Goal: Transaction & Acquisition: Purchase product/service

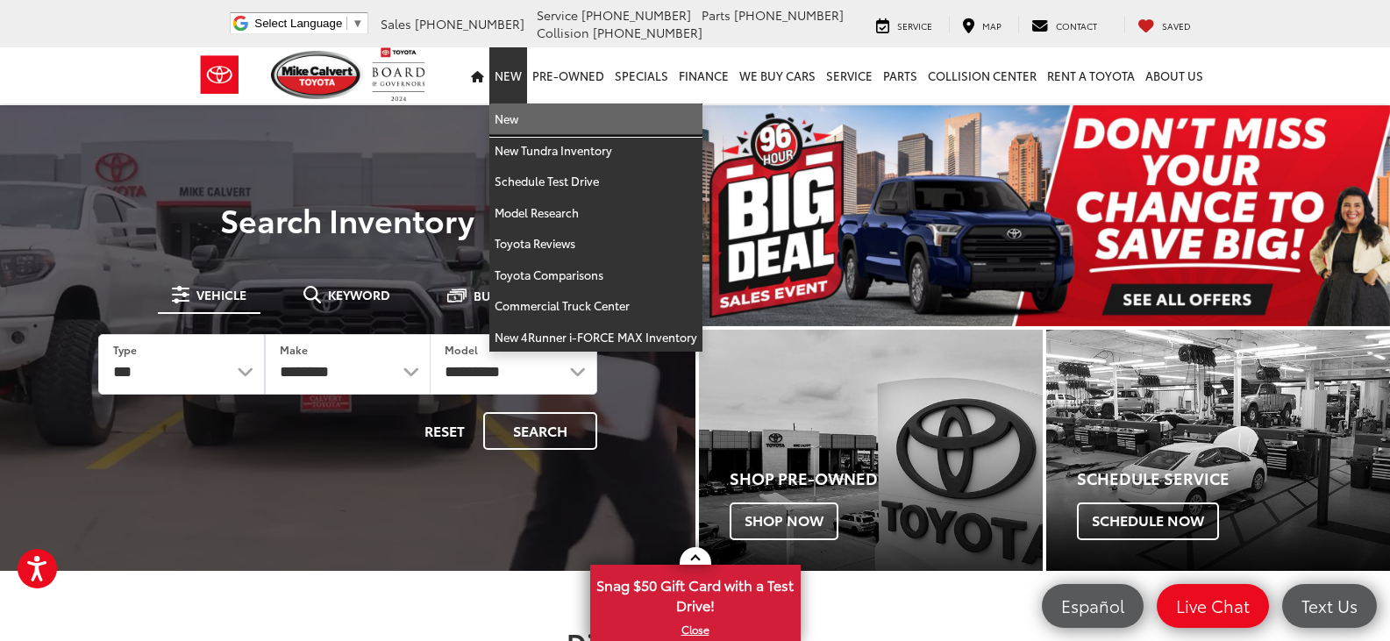
click at [523, 124] on link "New" at bounding box center [595, 119] width 213 height 32
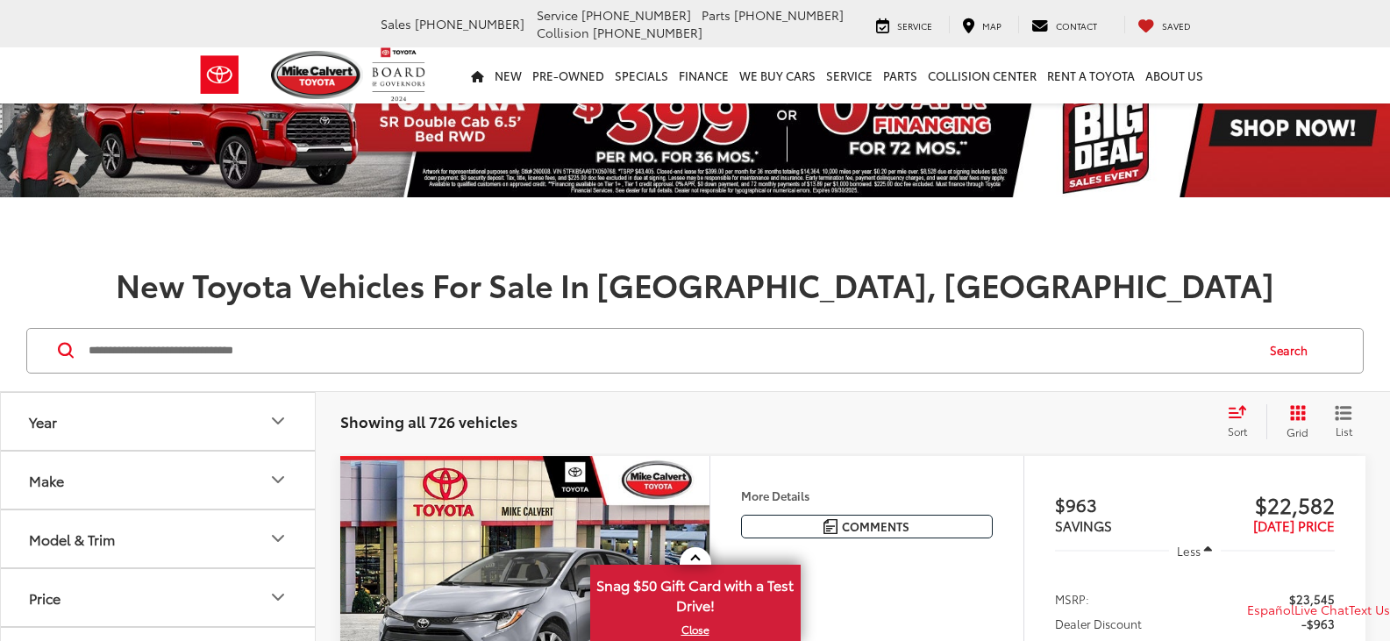
scroll to position [175, 0]
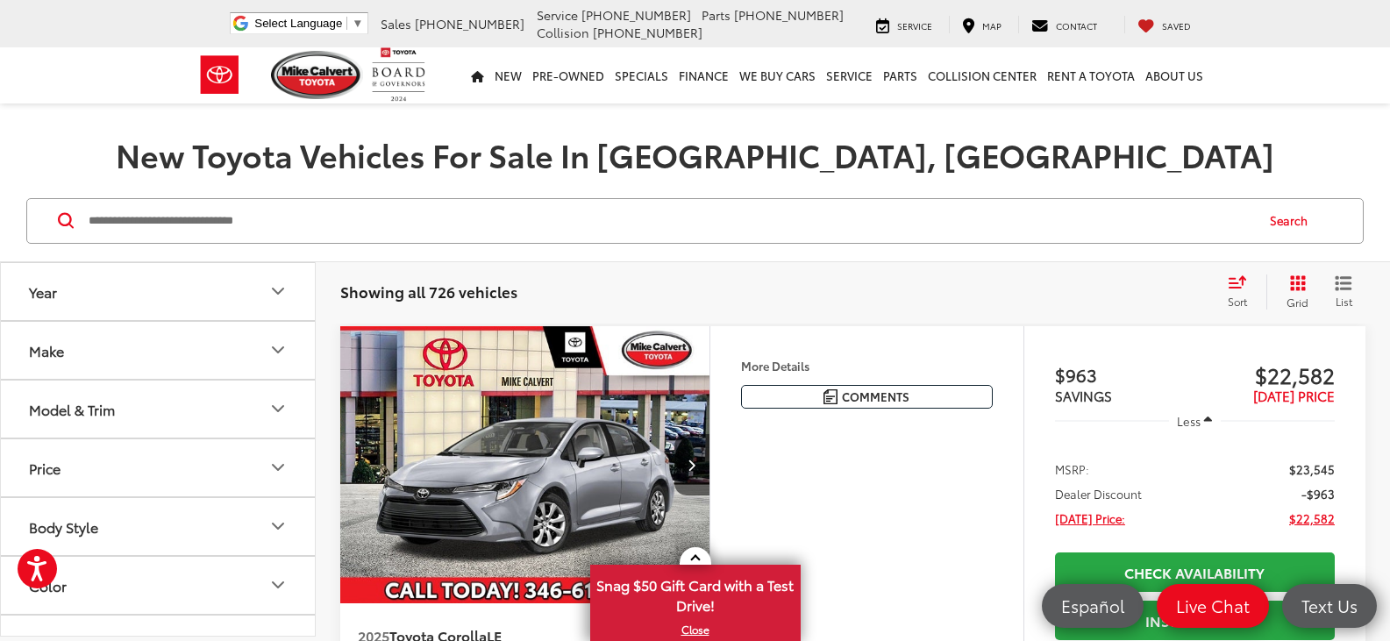
click at [243, 287] on button "Year" at bounding box center [159, 291] width 316 height 57
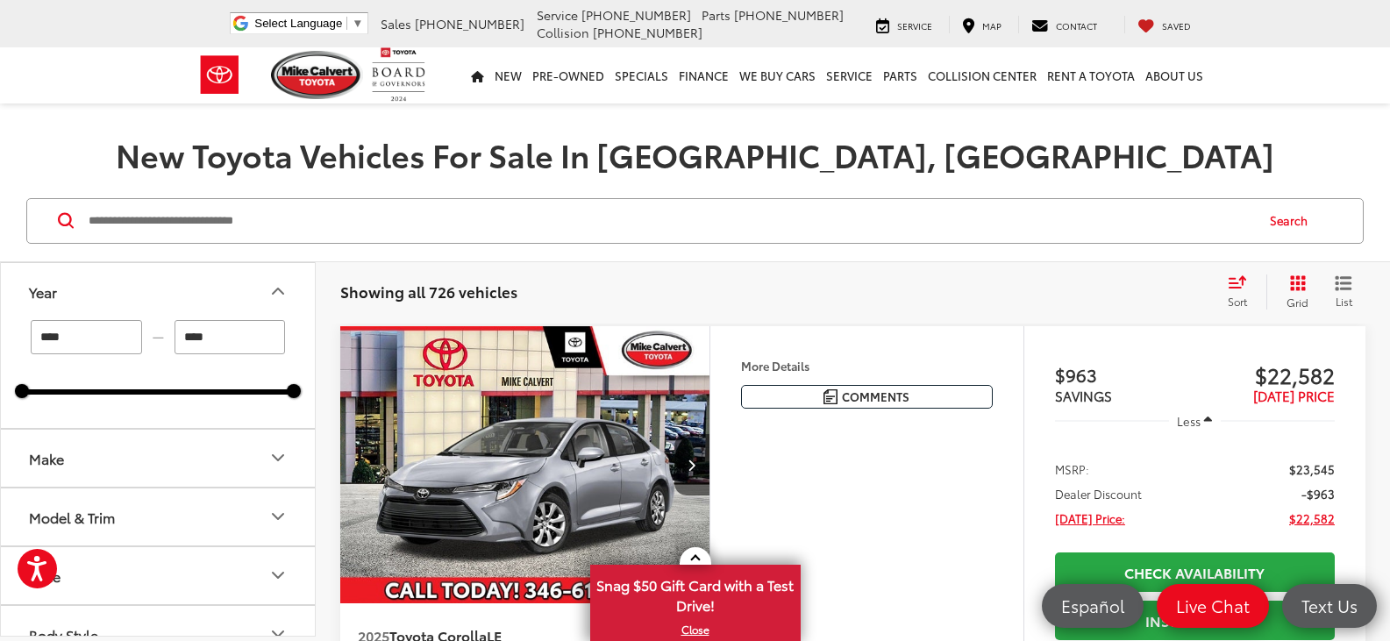
scroll to position [0, 0]
drag, startPoint x: 61, startPoint y: 338, endPoint x: 77, endPoint y: 338, distance: 16.7
click at [77, 338] on input "****" at bounding box center [86, 337] width 111 height 34
type input "****"
click at [104, 466] on button "Make" at bounding box center [159, 458] width 316 height 57
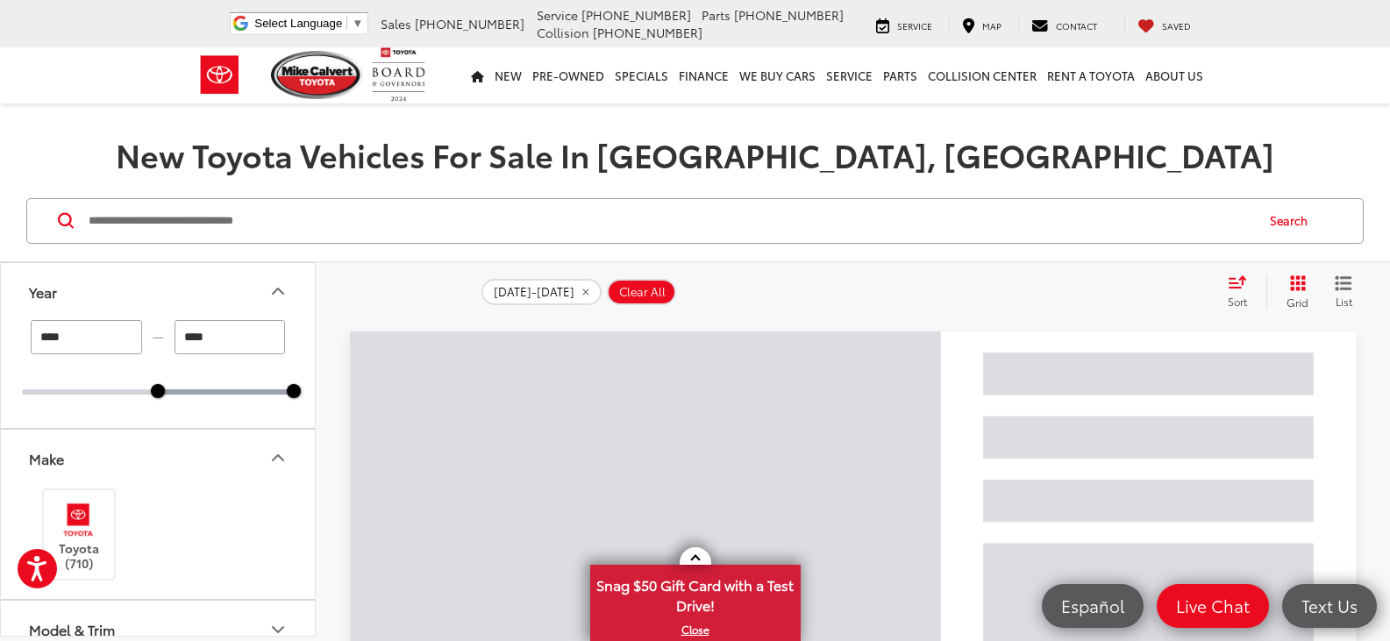
click at [182, 449] on button "Make" at bounding box center [159, 458] width 316 height 57
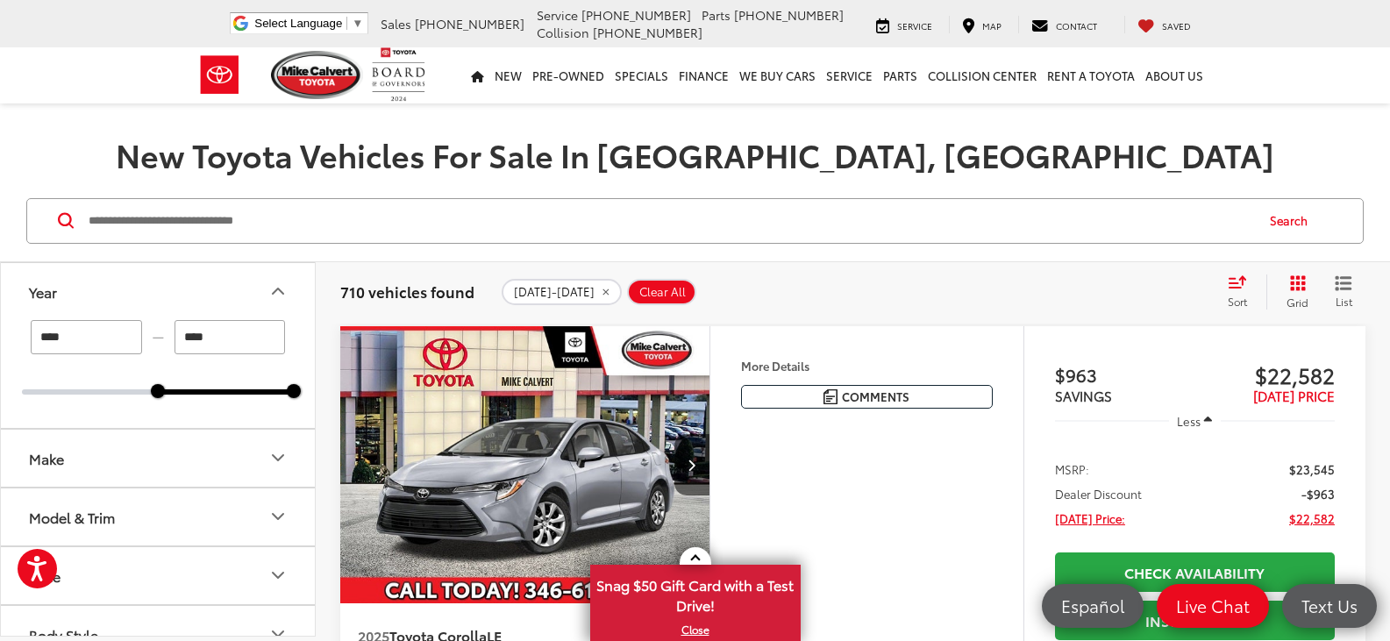
click at [291, 507] on button "Model & Trim" at bounding box center [159, 516] width 316 height 57
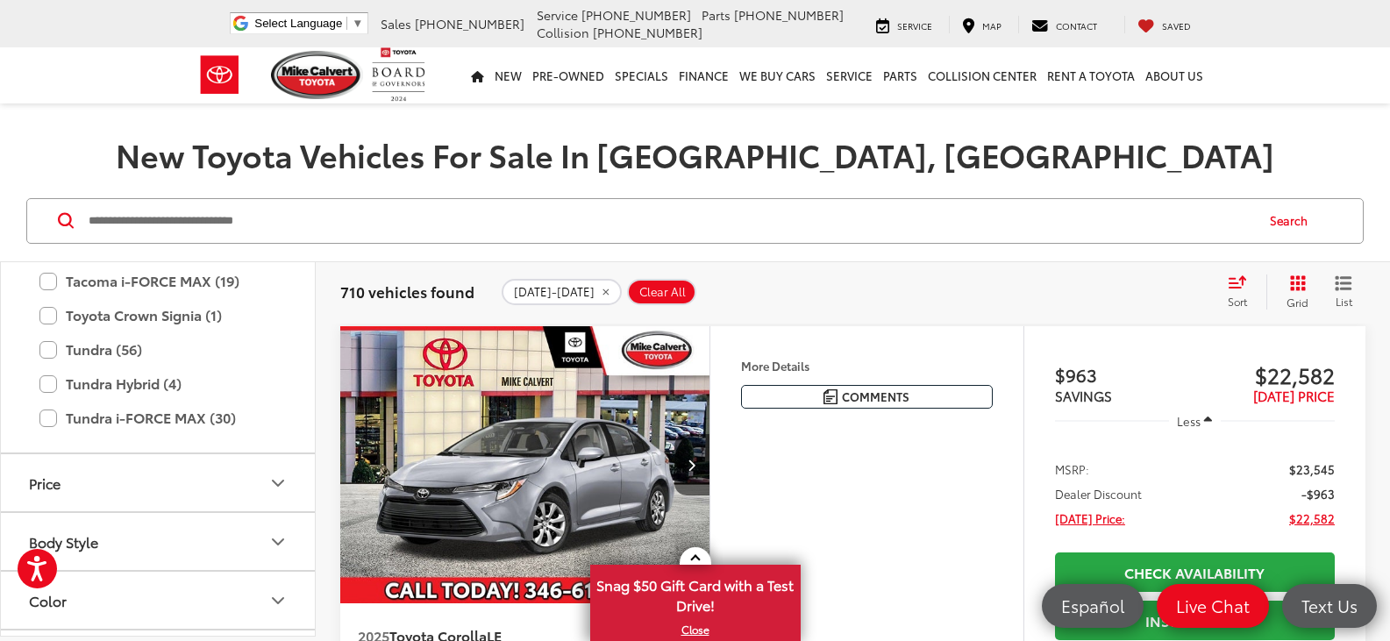
scroll to position [1305, 0]
